Goal: Navigation & Orientation: Find specific page/section

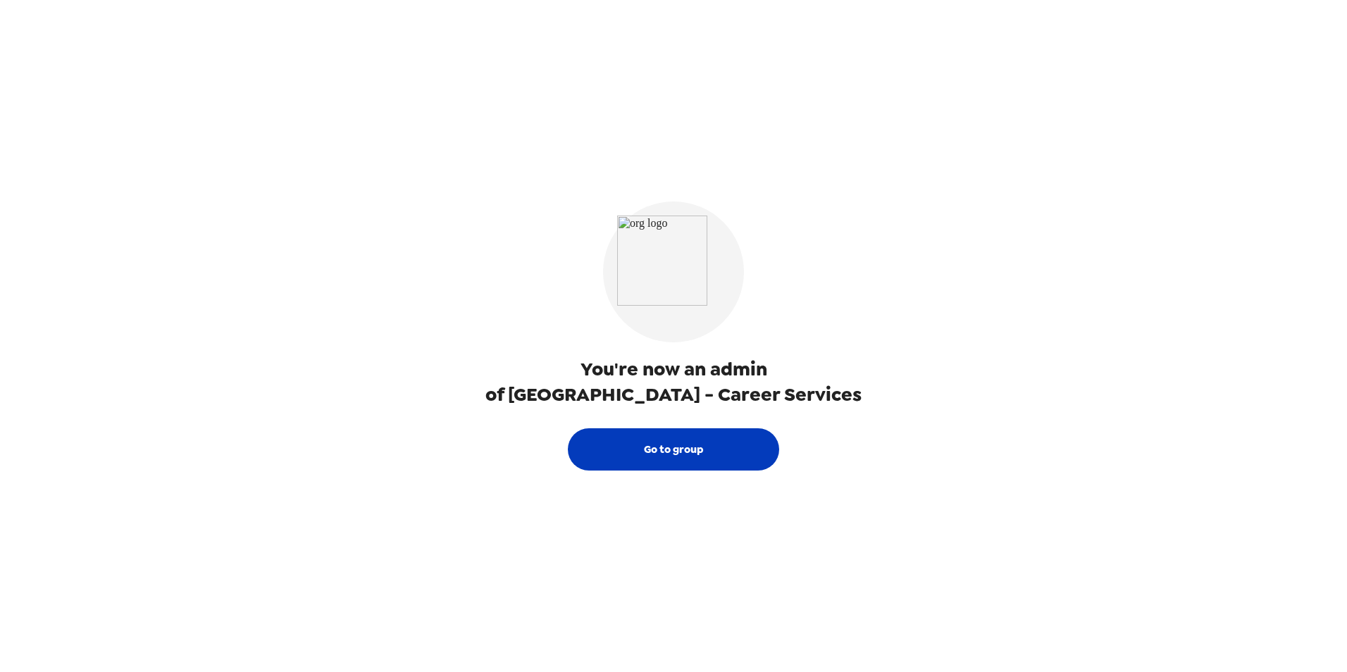
click at [688, 457] on button "Go to group" at bounding box center [673, 449] width 211 height 42
